Goal: Task Accomplishment & Management: Manage account settings

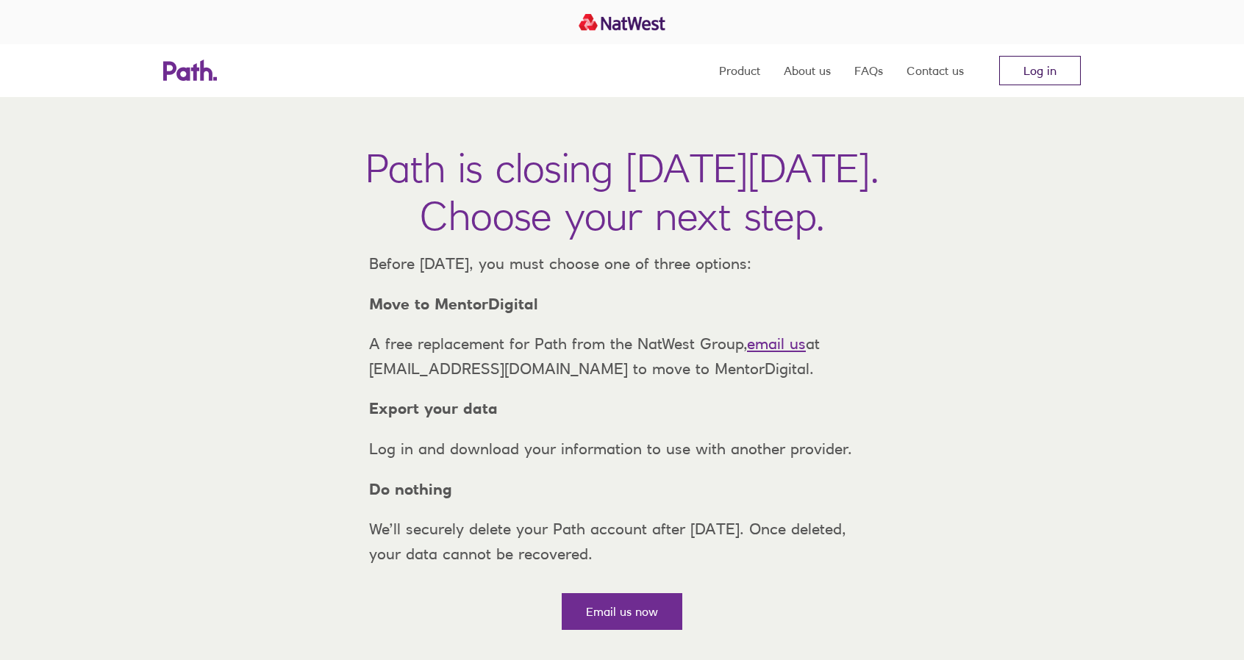
click at [1037, 74] on link "Log in" at bounding box center [1040, 70] width 82 height 29
click at [1034, 72] on link "Log in" at bounding box center [1040, 70] width 82 height 29
